Goal: Find specific page/section: Find specific page/section

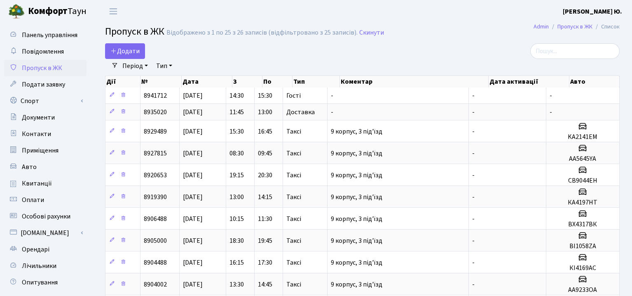
select select "25"
click at [40, 182] on span "Квитанції" at bounding box center [37, 183] width 30 height 9
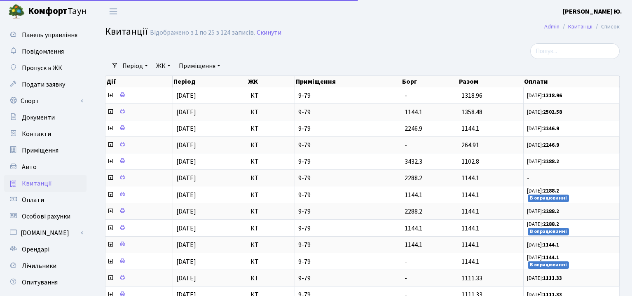
select select "25"
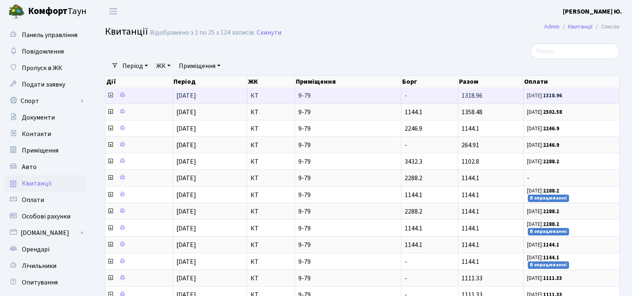
click at [111, 96] on icon at bounding box center [110, 95] width 7 height 7
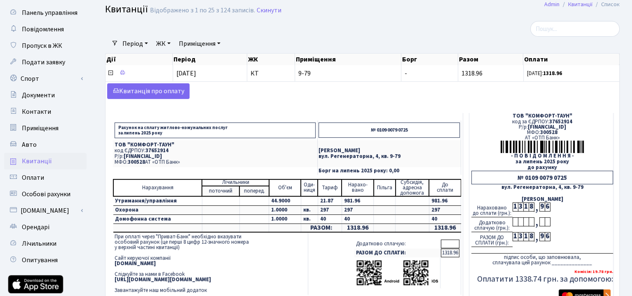
scroll to position [19, 0]
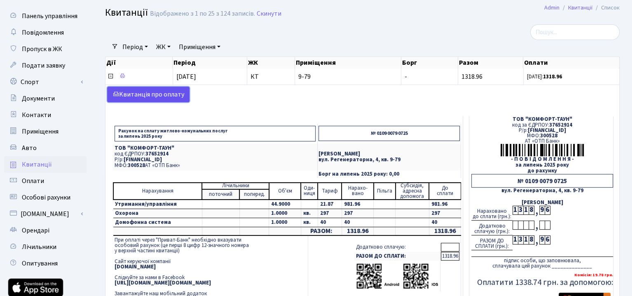
click at [157, 96] on link "Kвитанція про оплату" at bounding box center [148, 95] width 82 height 16
